Goal: Task Accomplishment & Management: Manage account settings

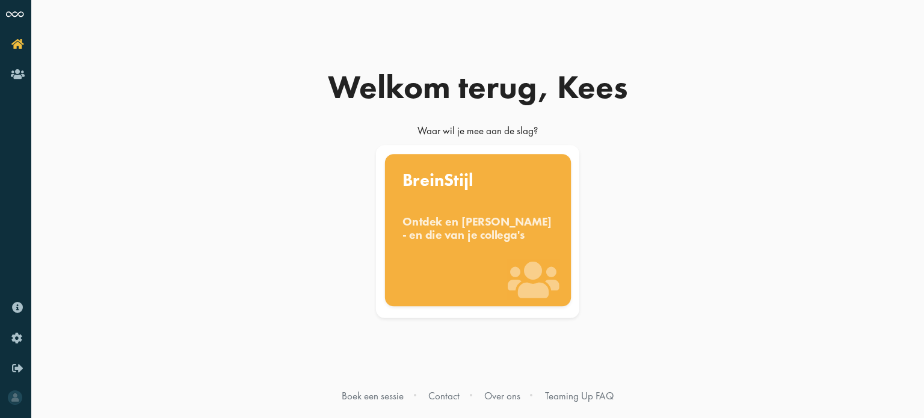
click at [467, 228] on div "Ontdek en [PERSON_NAME] - en die van je collega's" at bounding box center [477, 228] width 151 height 26
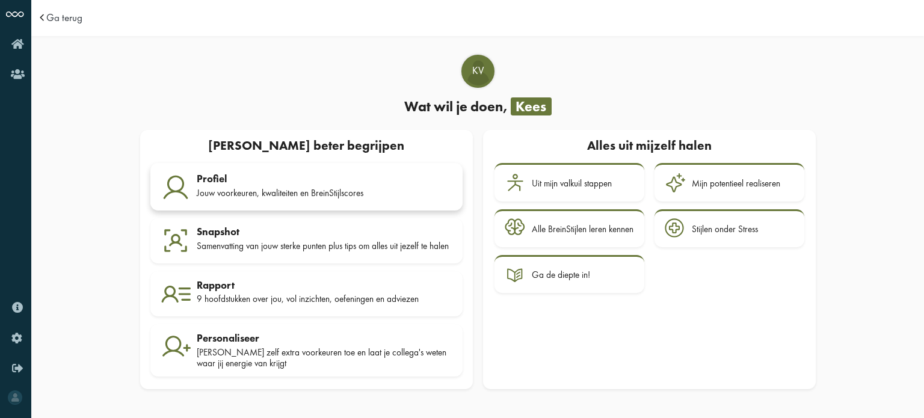
click at [243, 188] on div "Jouw voorkeuren, kwaliteiten en BreinStijlscores" at bounding box center [325, 193] width 256 height 11
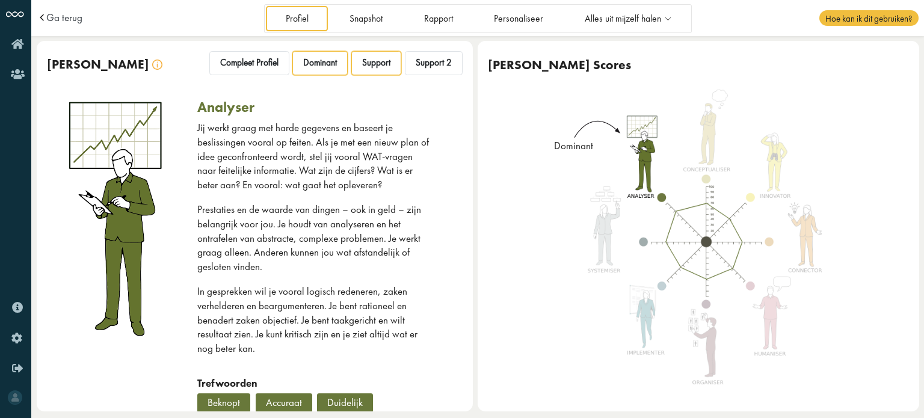
click at [370, 66] on span "Support" at bounding box center [376, 62] width 28 height 11
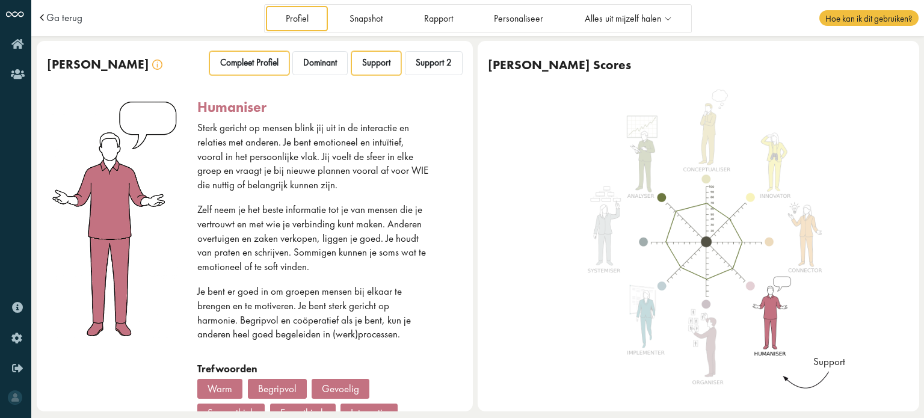
click at [237, 60] on span "Compleet Profiel" at bounding box center [249, 62] width 58 height 11
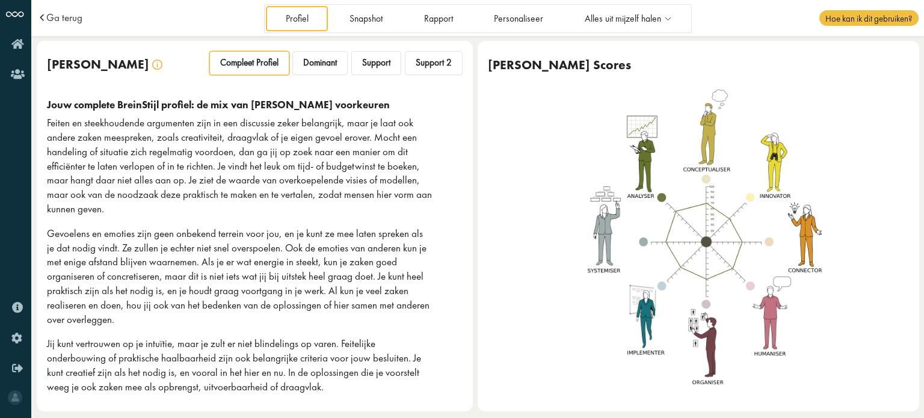
scroll to position [3, 0]
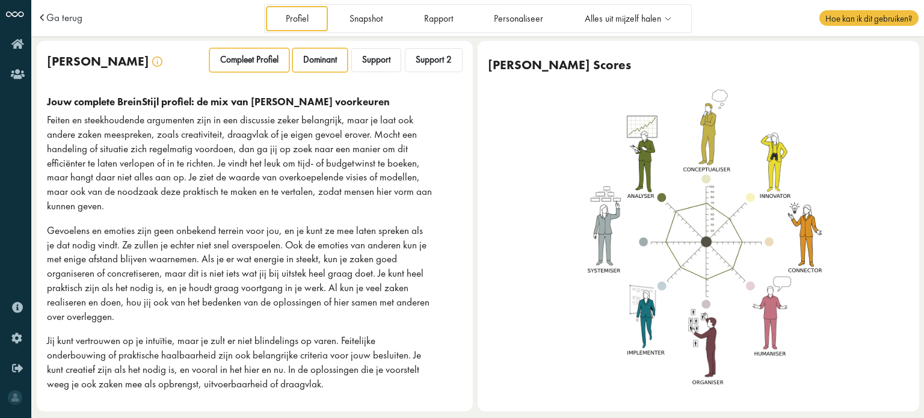
click at [310, 60] on span "Dominant" at bounding box center [320, 59] width 34 height 11
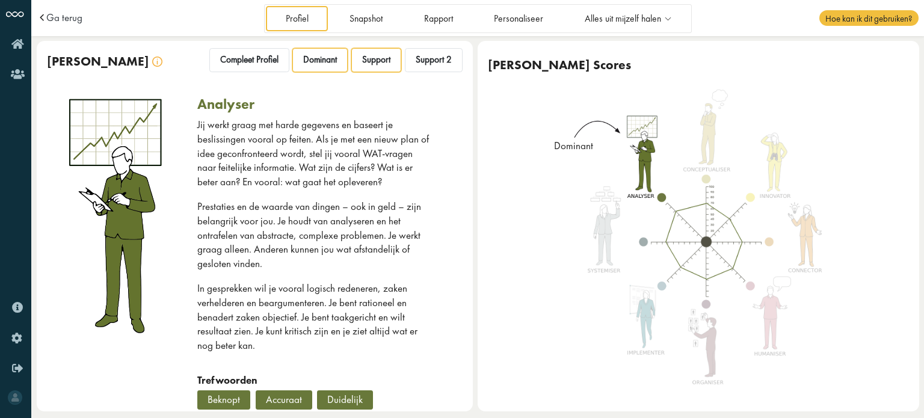
click at [366, 64] on span "Support" at bounding box center [376, 59] width 28 height 11
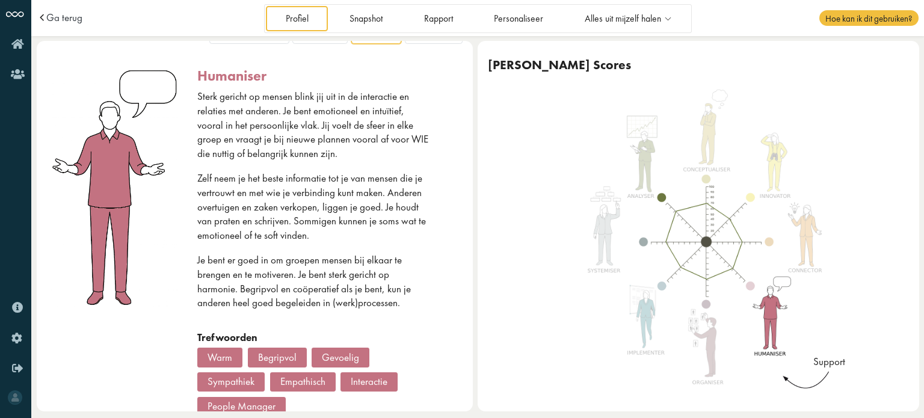
scroll to position [0, 0]
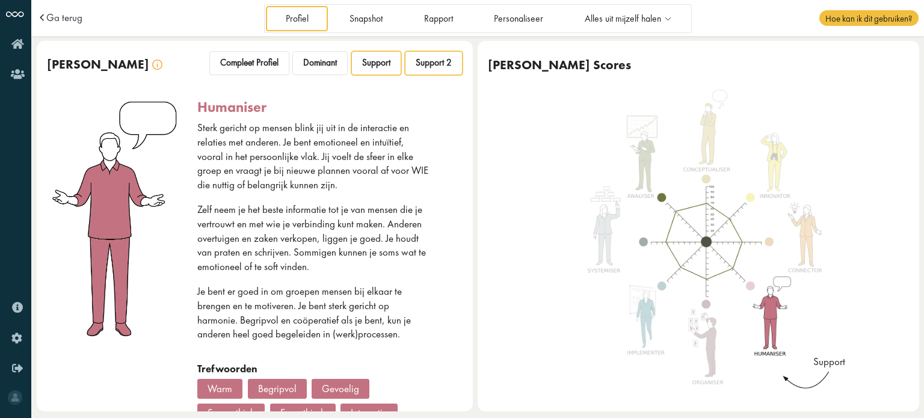
click at [435, 64] on span "Support 2" at bounding box center [434, 62] width 36 height 11
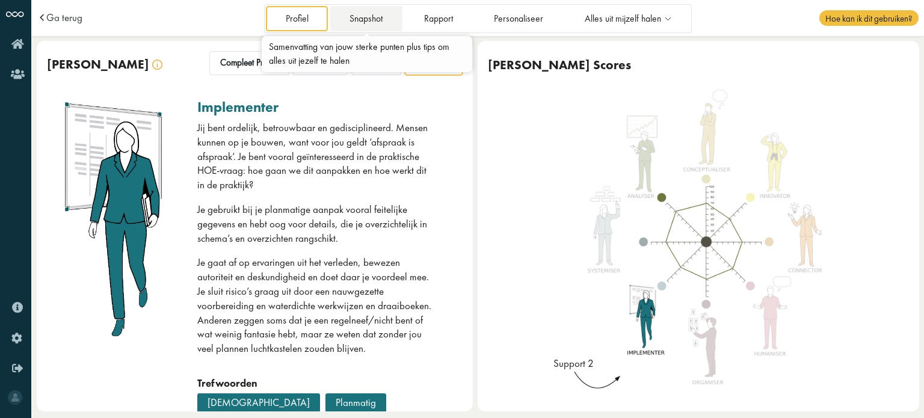
click at [371, 20] on link "Snapshot" at bounding box center [366, 18] width 72 height 25
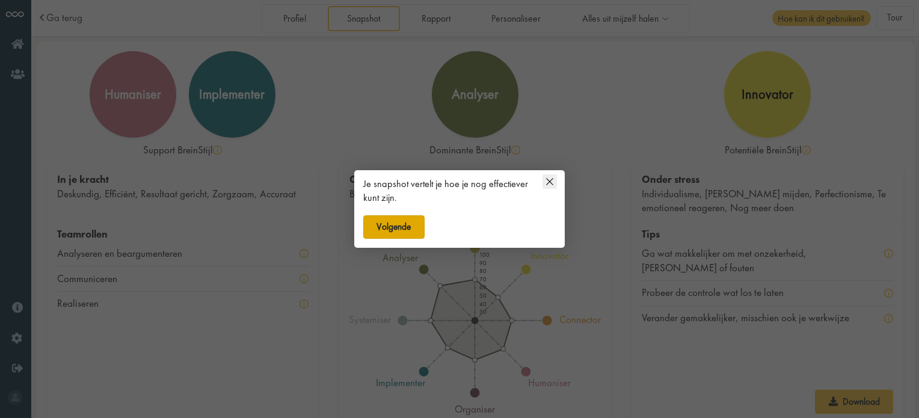
click at [420, 228] on button "Volgende" at bounding box center [393, 227] width 61 height 24
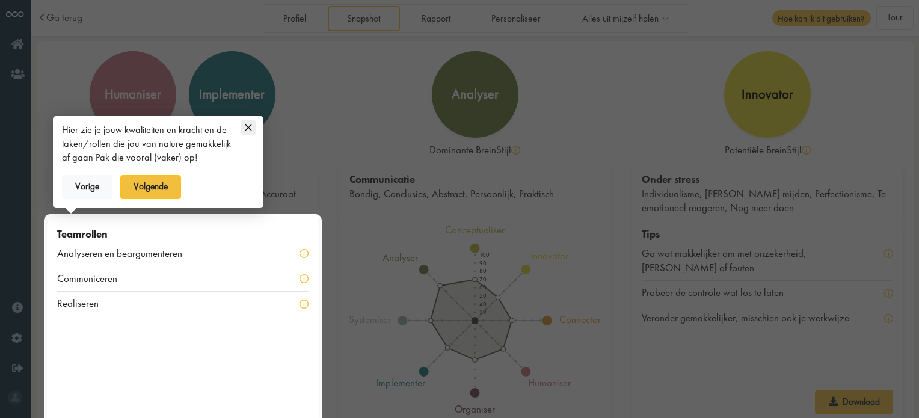
scroll to position [14, 0]
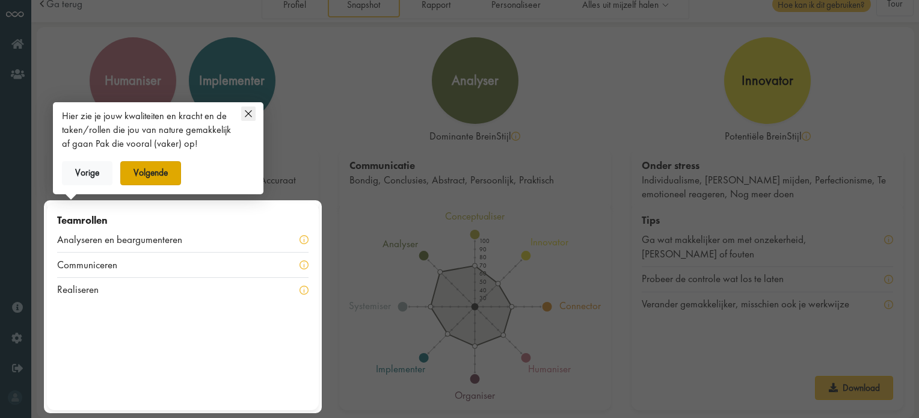
click at [144, 174] on button "Volgende" at bounding box center [150, 173] width 61 height 24
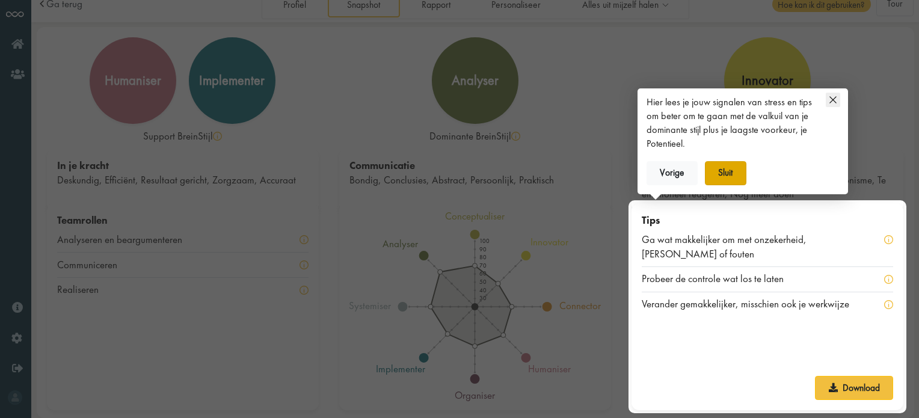
click at [731, 173] on button "Sluit" at bounding box center [725, 173] width 41 height 24
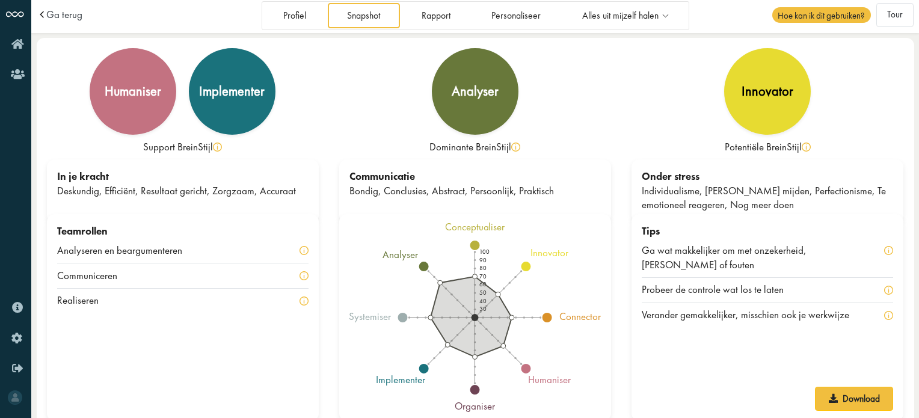
scroll to position [0, 0]
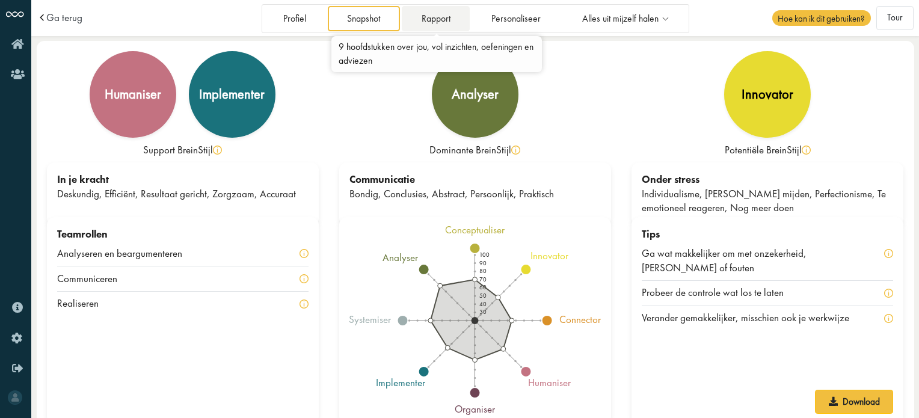
click at [447, 22] on link "Rapport" at bounding box center [436, 18] width 68 height 25
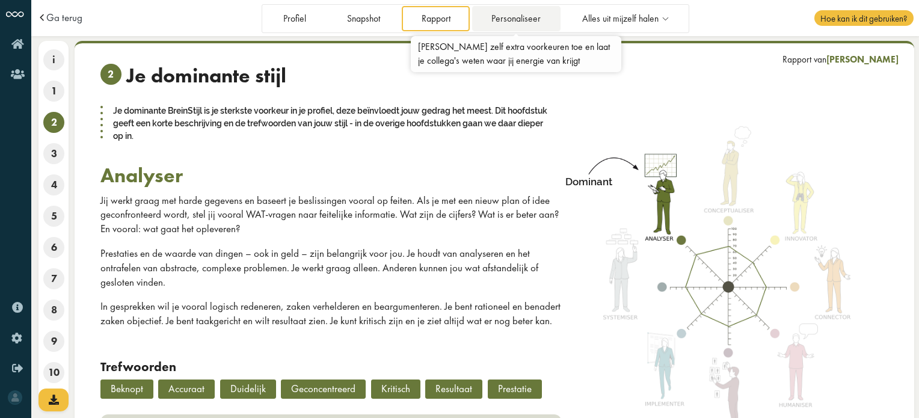
click at [509, 22] on link "Personaliseer" at bounding box center [516, 18] width 88 height 25
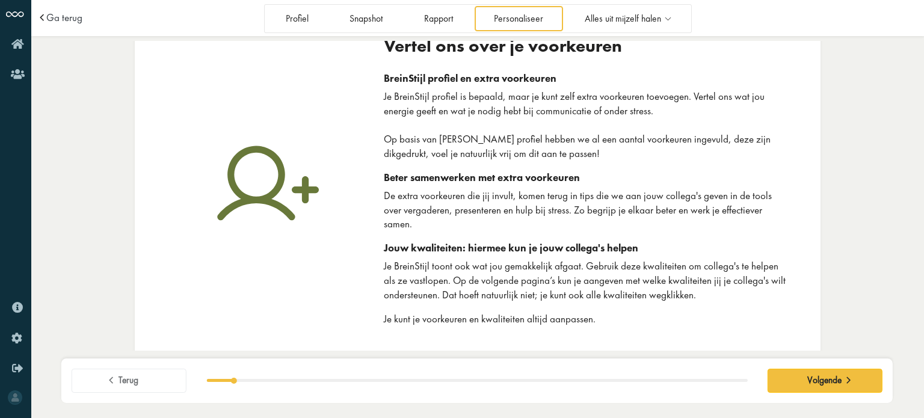
scroll to position [19, 0]
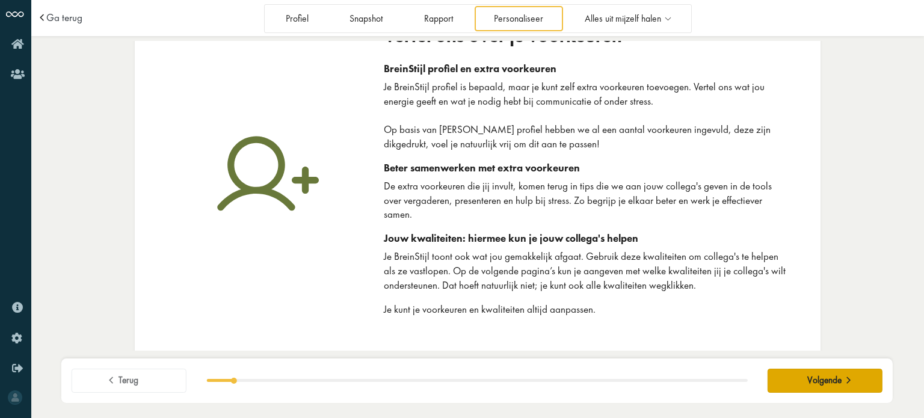
click at [823, 377] on span "Volgende" at bounding box center [824, 380] width 34 height 11
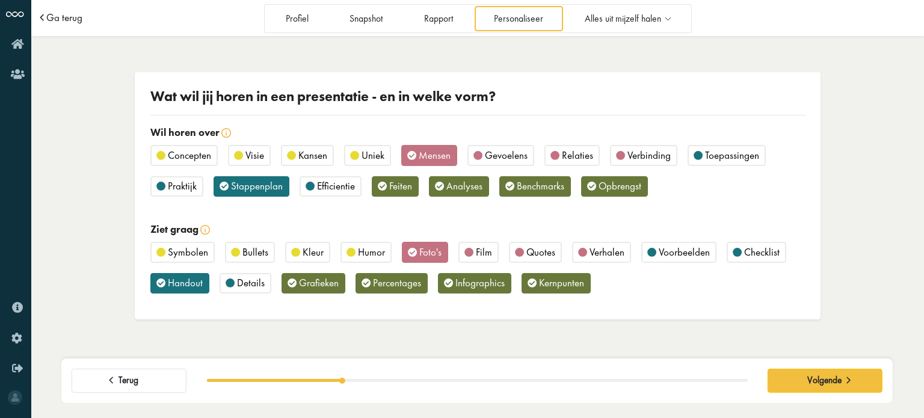
click at [58, 17] on span "Ga terug" at bounding box center [64, 18] width 36 height 10
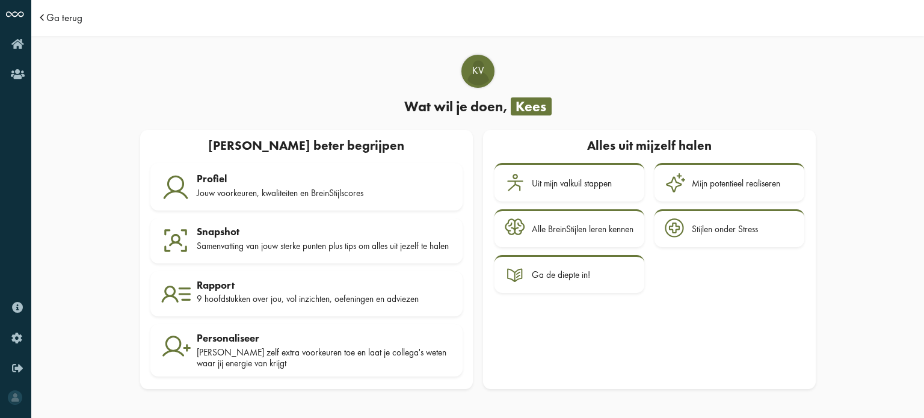
click at [50, 14] on span "Ga terug" at bounding box center [64, 18] width 36 height 10
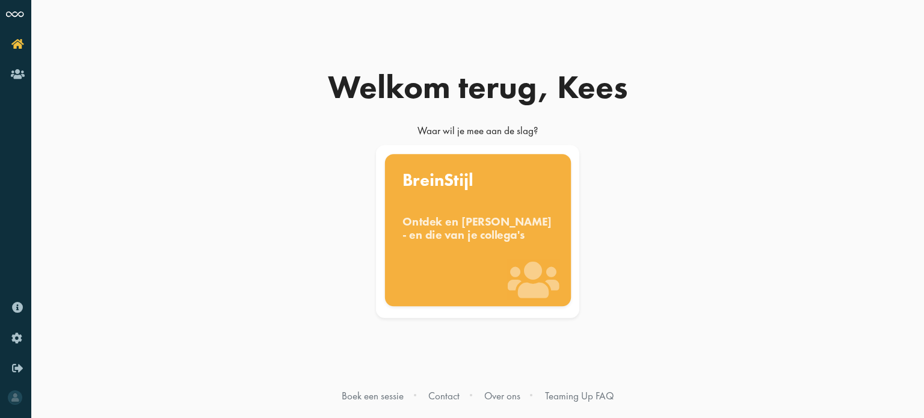
click at [484, 235] on div "Ontdek en benut jouw denkstijl - en die van je collega's" at bounding box center [477, 228] width 151 height 26
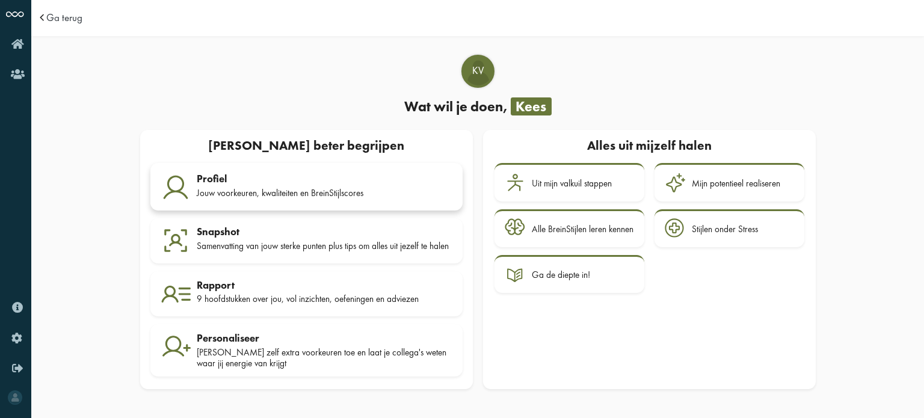
click at [227, 192] on div "Jouw voorkeuren, kwaliteiten en BreinStijlscores" at bounding box center [325, 193] width 256 height 11
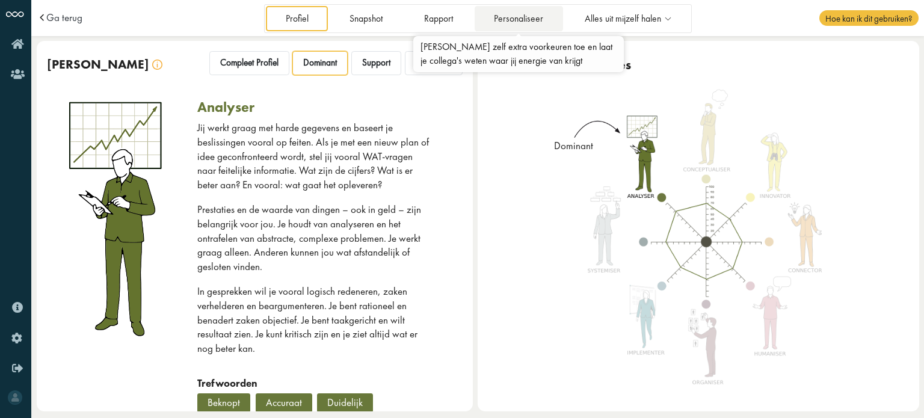
click at [496, 19] on link "Personaliseer" at bounding box center [519, 18] width 88 height 25
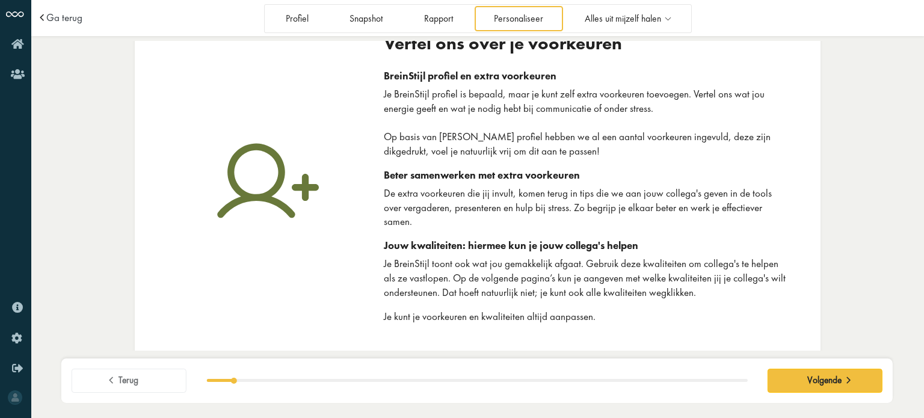
scroll to position [19, 0]
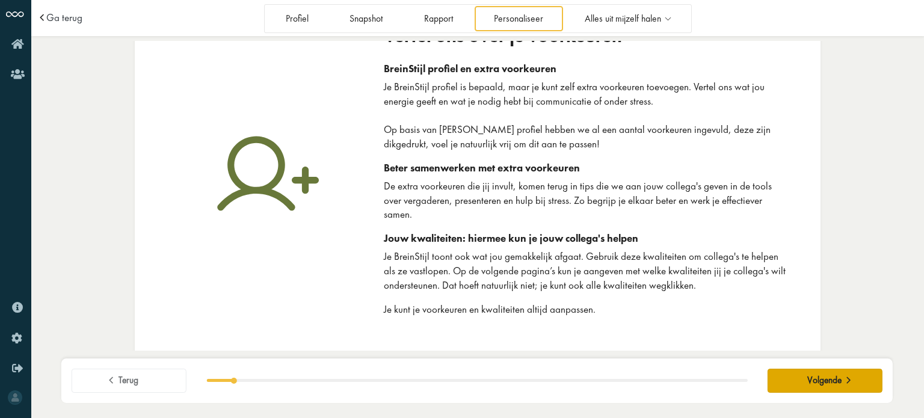
click at [825, 379] on span "Volgende" at bounding box center [824, 380] width 34 height 11
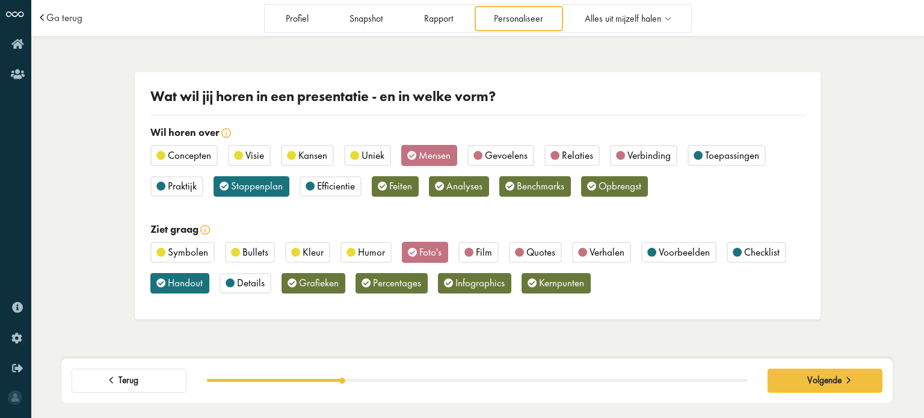
click at [639, 154] on span "Verbinding" at bounding box center [648, 155] width 43 height 13
click at [180, 189] on span "Praktijk" at bounding box center [182, 185] width 29 height 13
click at [477, 250] on span "Film" at bounding box center [484, 251] width 16 height 13
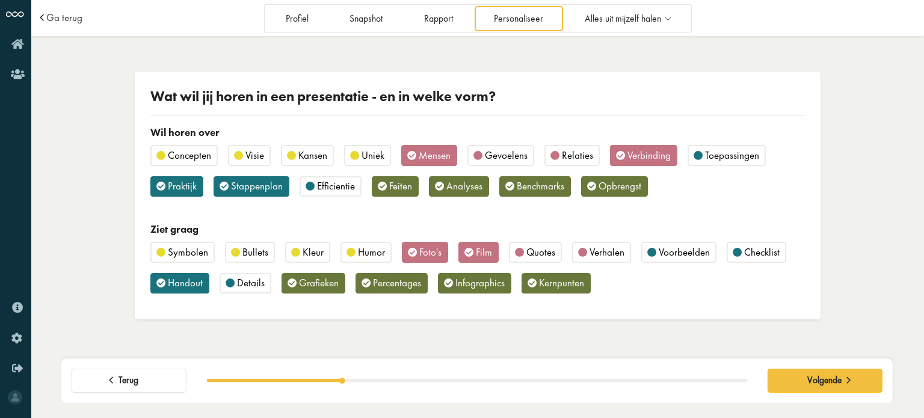
click at [593, 252] on span "Verhalen" at bounding box center [606, 251] width 35 height 13
click at [676, 253] on span "Voorbeelden" at bounding box center [684, 251] width 51 height 13
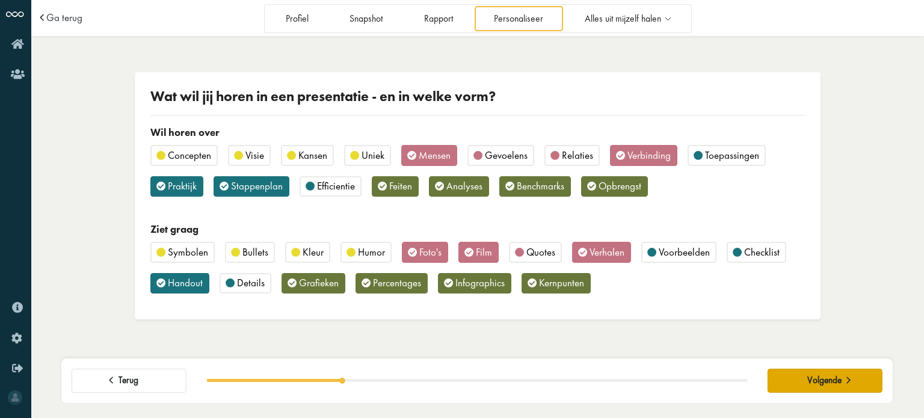
click at [825, 378] on span "Volgende" at bounding box center [824, 380] width 34 height 11
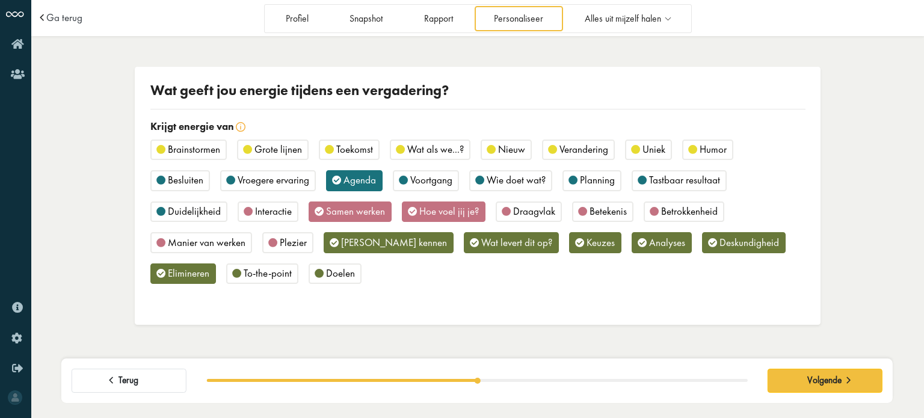
click at [708, 152] on span "Humor" at bounding box center [712, 149] width 27 height 13
click at [381, 244] on span "Risico's kennen" at bounding box center [394, 242] width 106 height 13
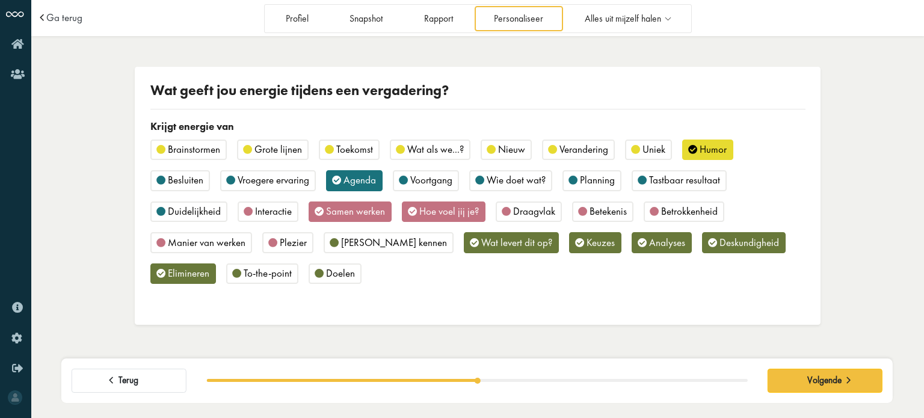
click at [287, 242] on span "Plezier" at bounding box center [293, 242] width 27 height 13
click at [577, 149] on span "Verandering" at bounding box center [583, 149] width 49 height 13
click at [664, 210] on span "Betrokkenheid" at bounding box center [689, 210] width 57 height 13
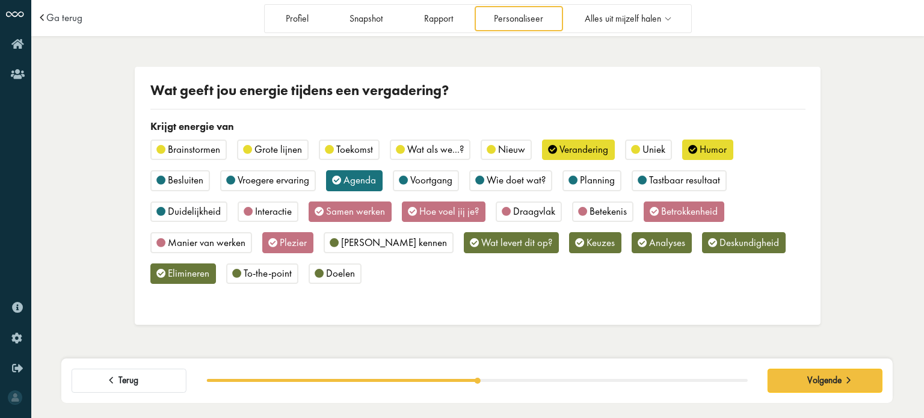
click at [260, 275] on span "To-the-point" at bounding box center [268, 272] width 48 height 13
click at [520, 318] on div "Wat geeft jou energie tijdens een vergadering? Krijgt energie van Brainstormen …" at bounding box center [478, 196] width 686 height 259
click at [481, 242] on span "Wat levert dit op?" at bounding box center [516, 242] width 71 height 13
click at [268, 274] on span "To-the-point" at bounding box center [268, 272] width 48 height 13
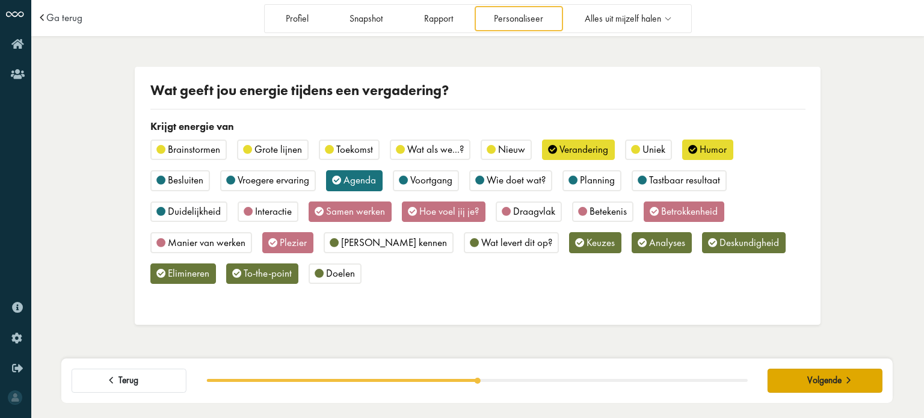
click at [825, 379] on span "Volgende" at bounding box center [824, 380] width 34 height 11
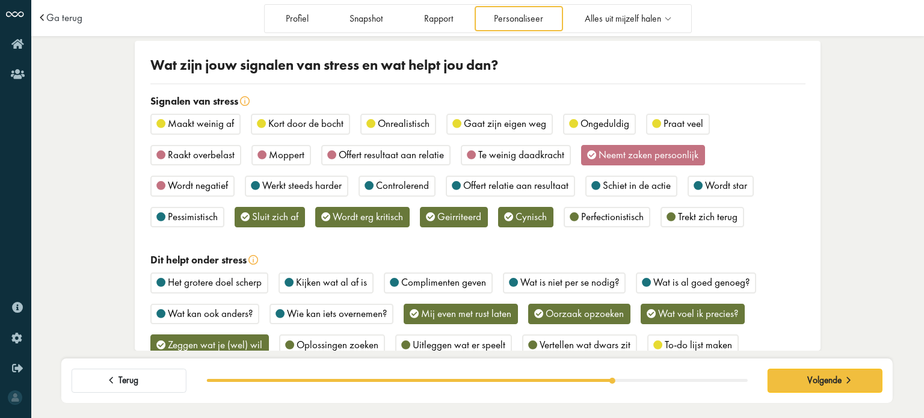
click at [312, 124] on span "Kort door de bocht" at bounding box center [305, 123] width 75 height 13
click at [510, 122] on span "Gaat zijn eigen weg" at bounding box center [505, 123] width 82 height 13
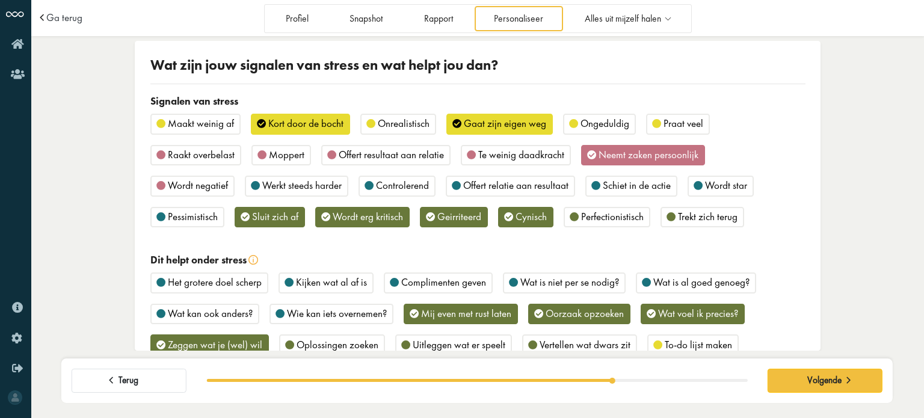
click at [620, 158] on span "Neemt zaken persoonlijk" at bounding box center [648, 154] width 100 height 13
click at [613, 180] on span "Schiet in de actie" at bounding box center [637, 185] width 68 height 13
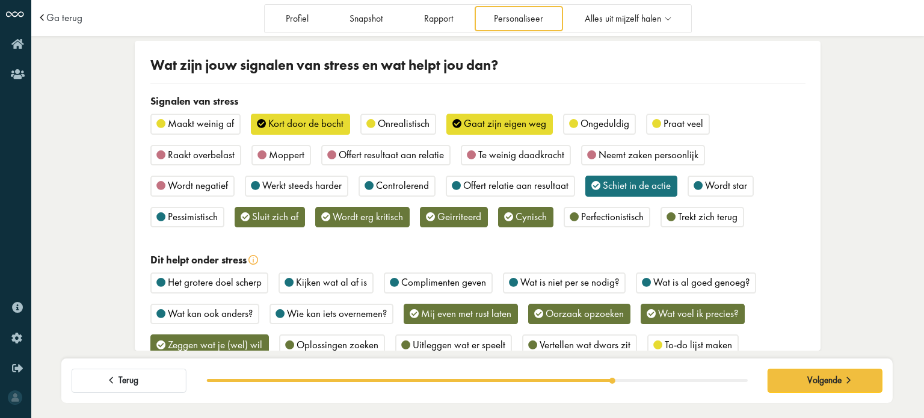
click at [399, 181] on span "Controlerend" at bounding box center [402, 185] width 53 height 13
click at [268, 215] on span "Sluit zich af" at bounding box center [275, 216] width 46 height 13
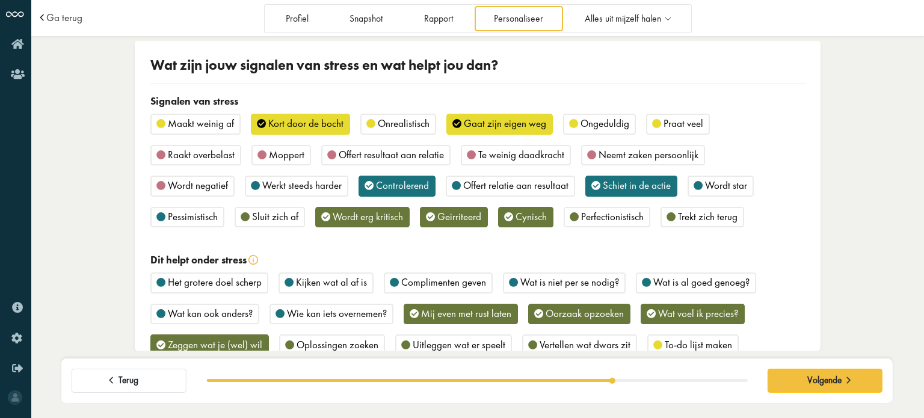
click at [600, 216] on span "Perfectionistisch" at bounding box center [612, 216] width 63 height 13
click at [292, 183] on span "Werkt steeds harder" at bounding box center [301, 185] width 79 height 13
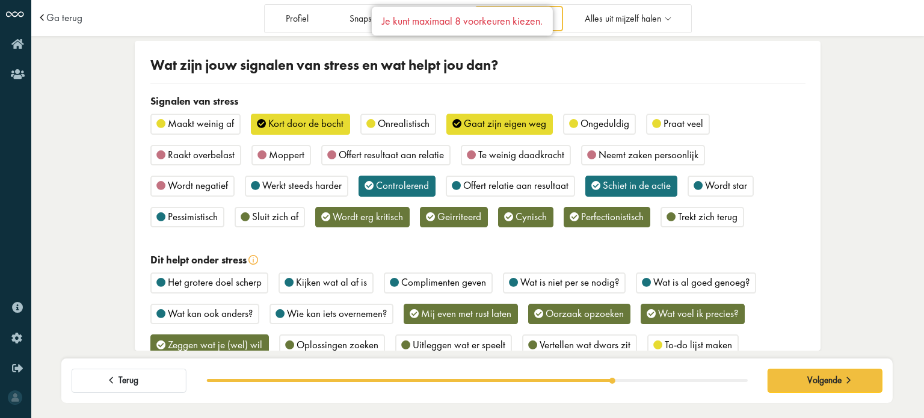
click at [375, 250] on div "Wat zijn jouw signalen van stress en wat helpt jou dan? Signalen van stress Maa…" at bounding box center [478, 196] width 686 height 310
click at [347, 212] on span "Wordt erg kritisch" at bounding box center [368, 216] width 70 height 13
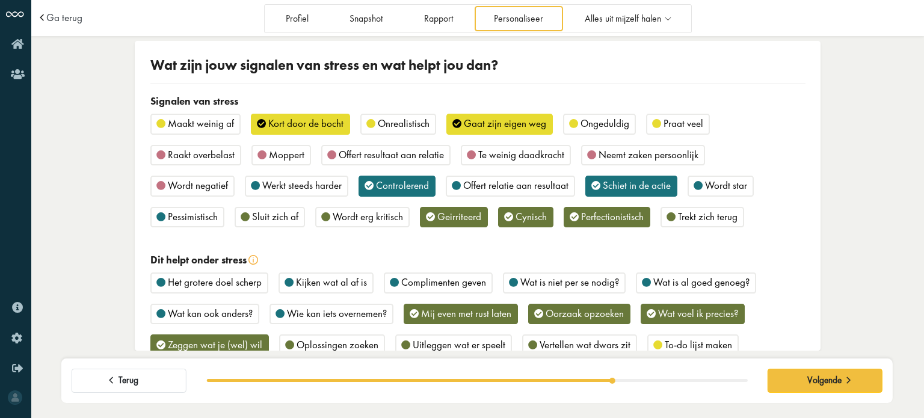
click at [290, 182] on span "Werkt steeds harder" at bounding box center [301, 185] width 79 height 13
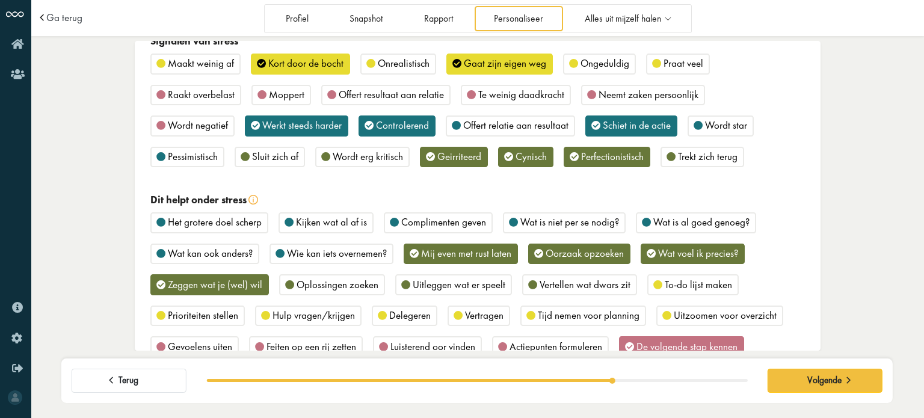
scroll to position [120, 0]
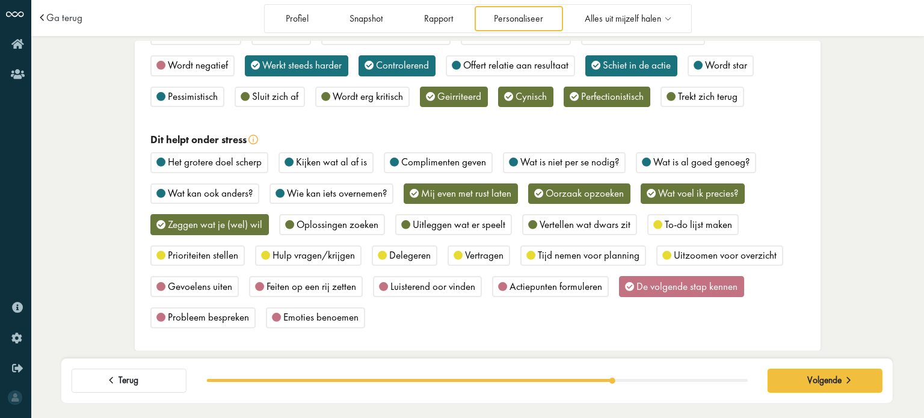
click at [414, 159] on span "Complimenten geven" at bounding box center [443, 161] width 85 height 13
click at [289, 283] on span "Feiten op een rij zetten" at bounding box center [311, 286] width 90 height 13
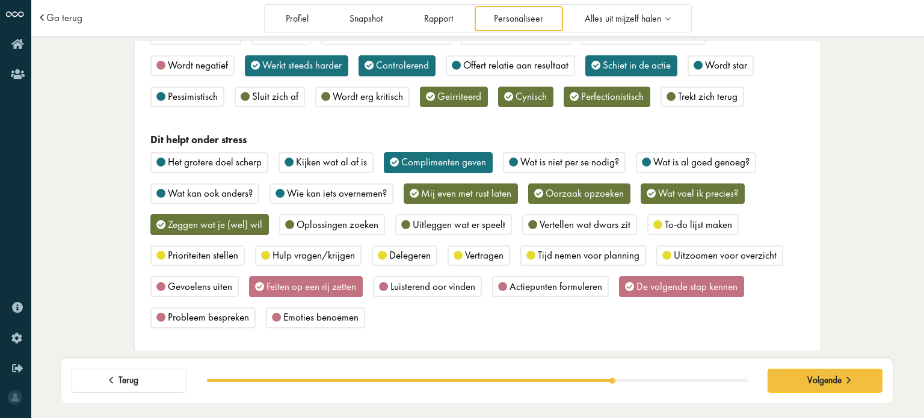
click at [334, 161] on span "Kijken wat al af is" at bounding box center [331, 161] width 71 height 13
click at [697, 191] on span "Wat voel ik precies?" at bounding box center [698, 192] width 80 height 13
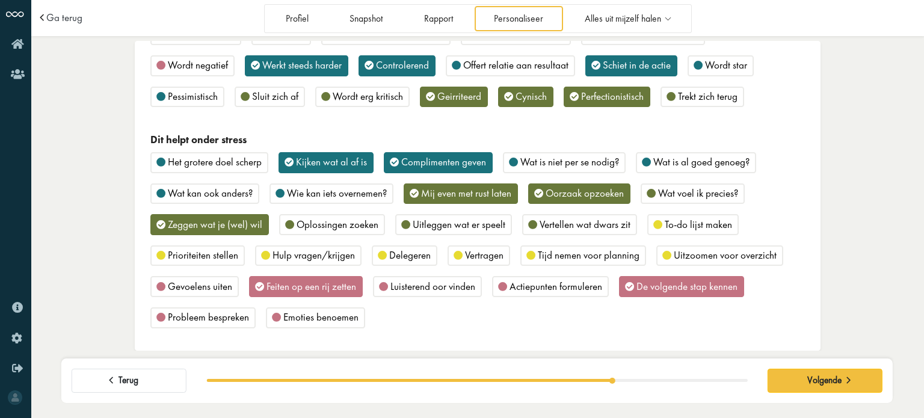
click at [338, 224] on span "Oplossingen zoeken" at bounding box center [337, 224] width 82 height 13
click at [312, 253] on span "Hulp vragen/krijgen" at bounding box center [313, 254] width 82 height 13
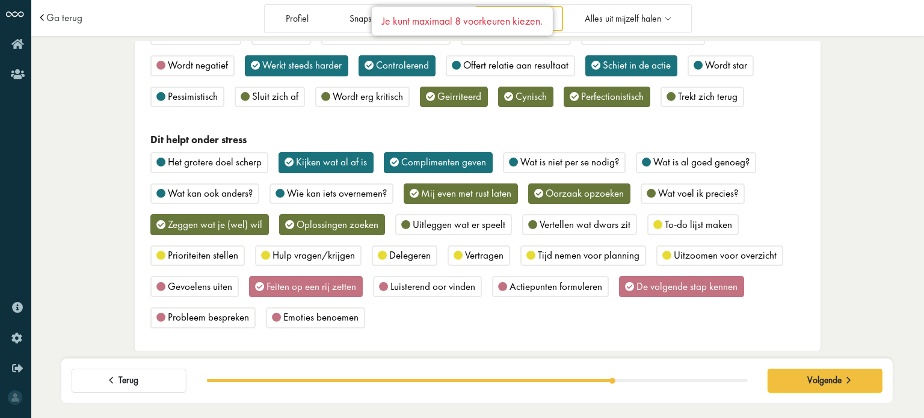
click at [669, 280] on span "De volgende stap kennen" at bounding box center [686, 286] width 101 height 13
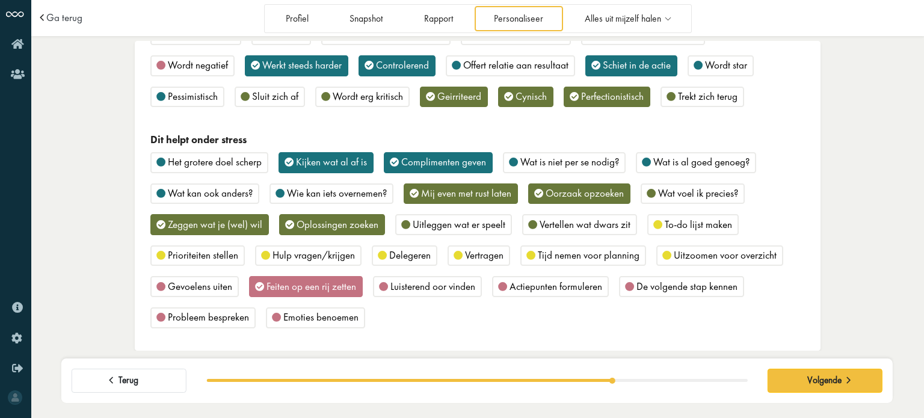
click at [310, 250] on span "Hulp vragen/krijgen" at bounding box center [313, 254] width 82 height 13
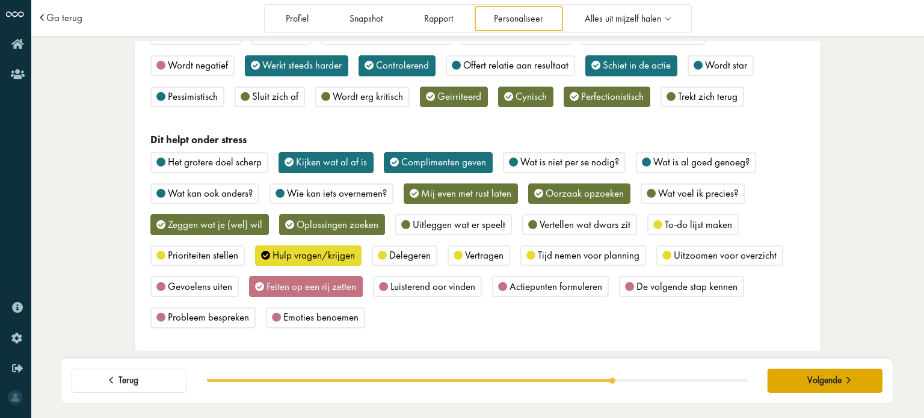
click at [834, 382] on span "Volgende" at bounding box center [824, 380] width 34 height 11
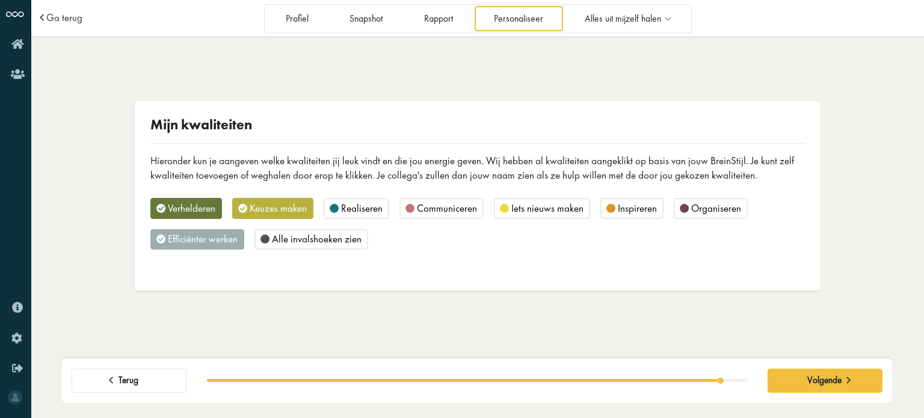
click at [714, 210] on span "Organiseren" at bounding box center [716, 207] width 50 height 13
click at [633, 209] on span "Inspireren" at bounding box center [637, 207] width 39 height 13
click at [429, 206] on span "Communiceren" at bounding box center [447, 207] width 60 height 13
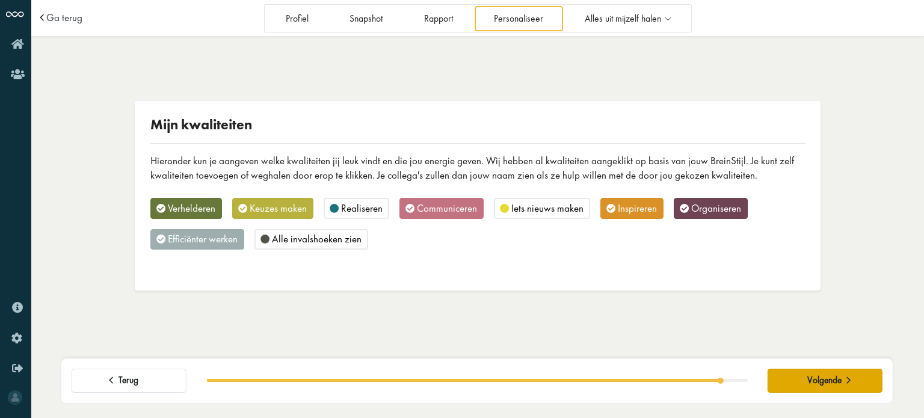
click at [820, 381] on span "Volgende" at bounding box center [824, 380] width 34 height 11
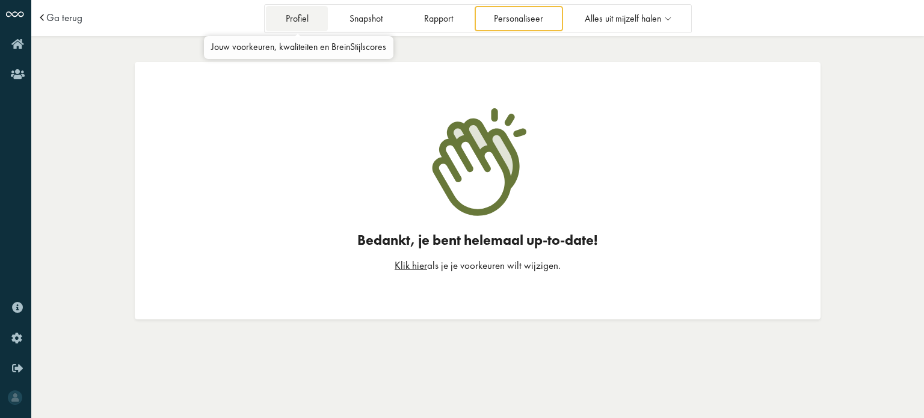
click at [290, 27] on link "Profiel" at bounding box center [297, 18] width 62 height 25
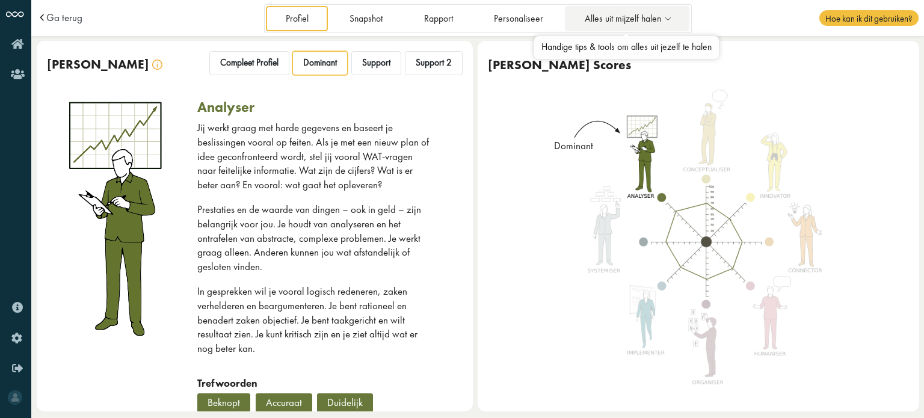
click at [633, 21] on span "Alles uit mijzelf halen" at bounding box center [623, 19] width 76 height 10
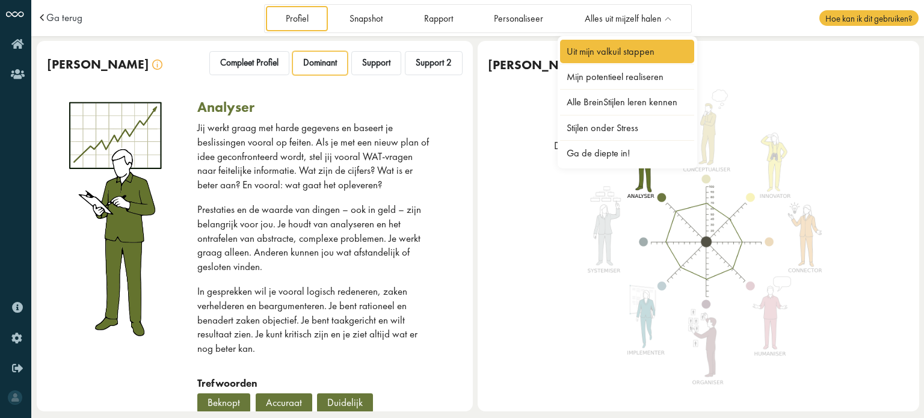
click at [612, 48] on link "Uit mijn valkuil stappen" at bounding box center [627, 51] width 135 height 23
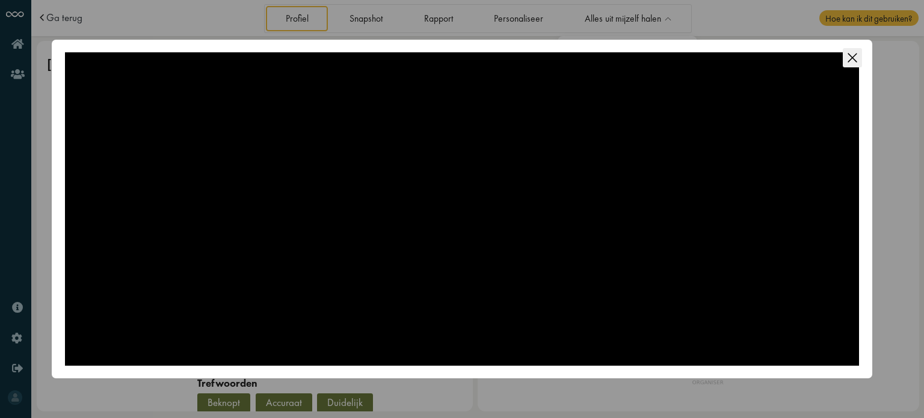
click at [851, 55] on icon "Close this dialog" at bounding box center [851, 57] width 9 height 9
